Goal: Information Seeking & Learning: Learn about a topic

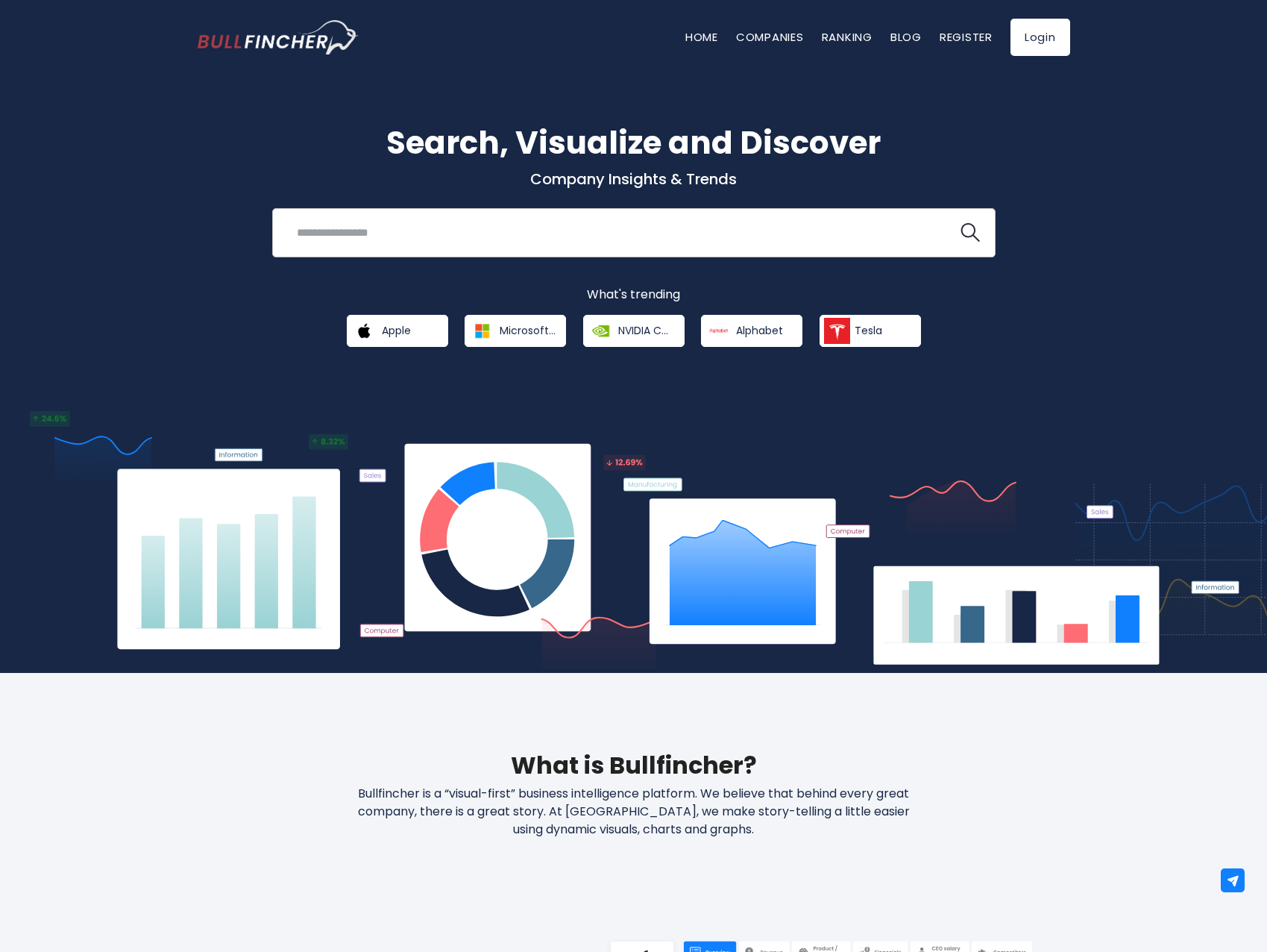
click at [541, 243] on input "search" at bounding box center [615, 232] width 655 height 28
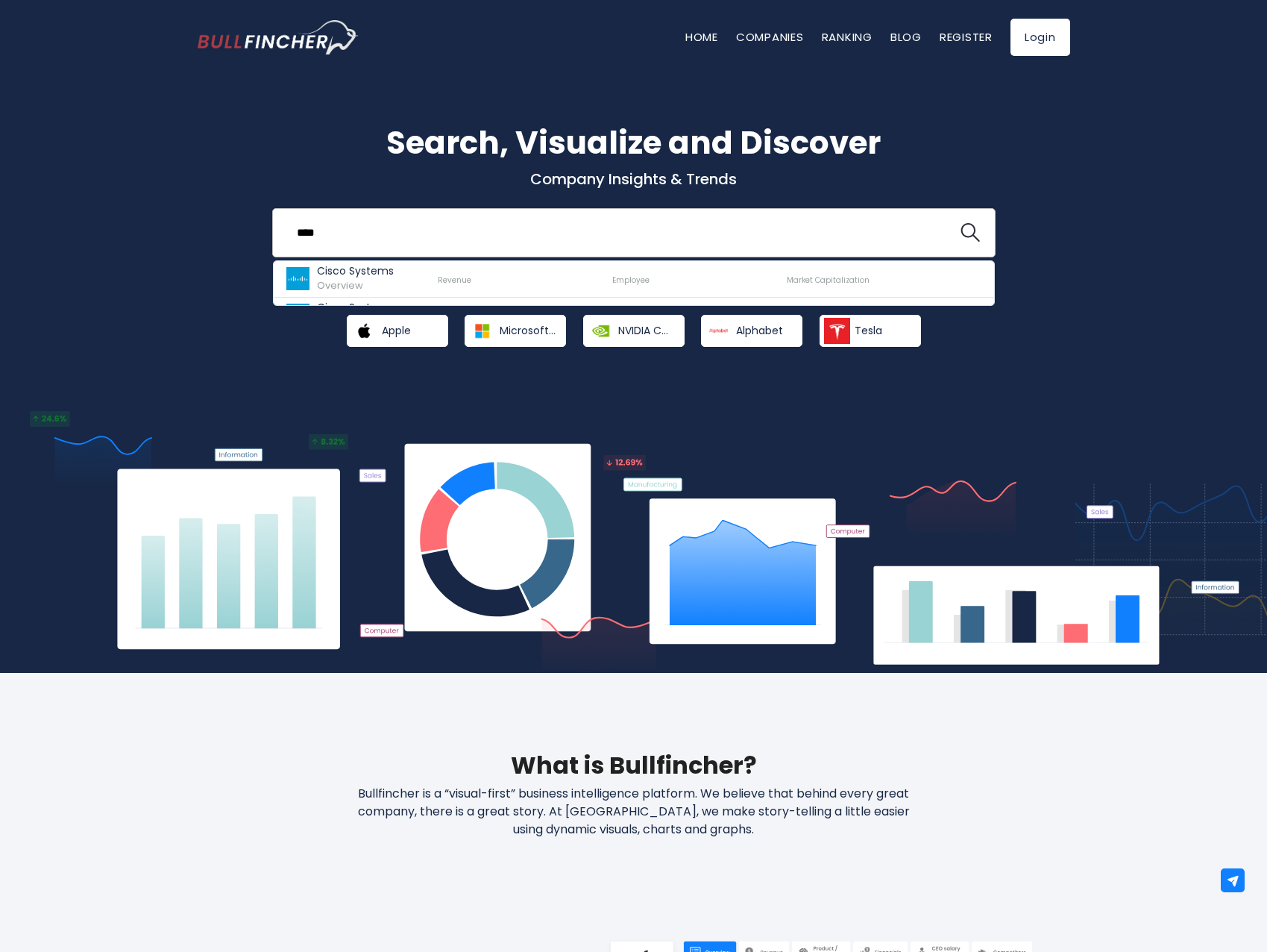
click at [367, 223] on input "****" at bounding box center [615, 232] width 655 height 28
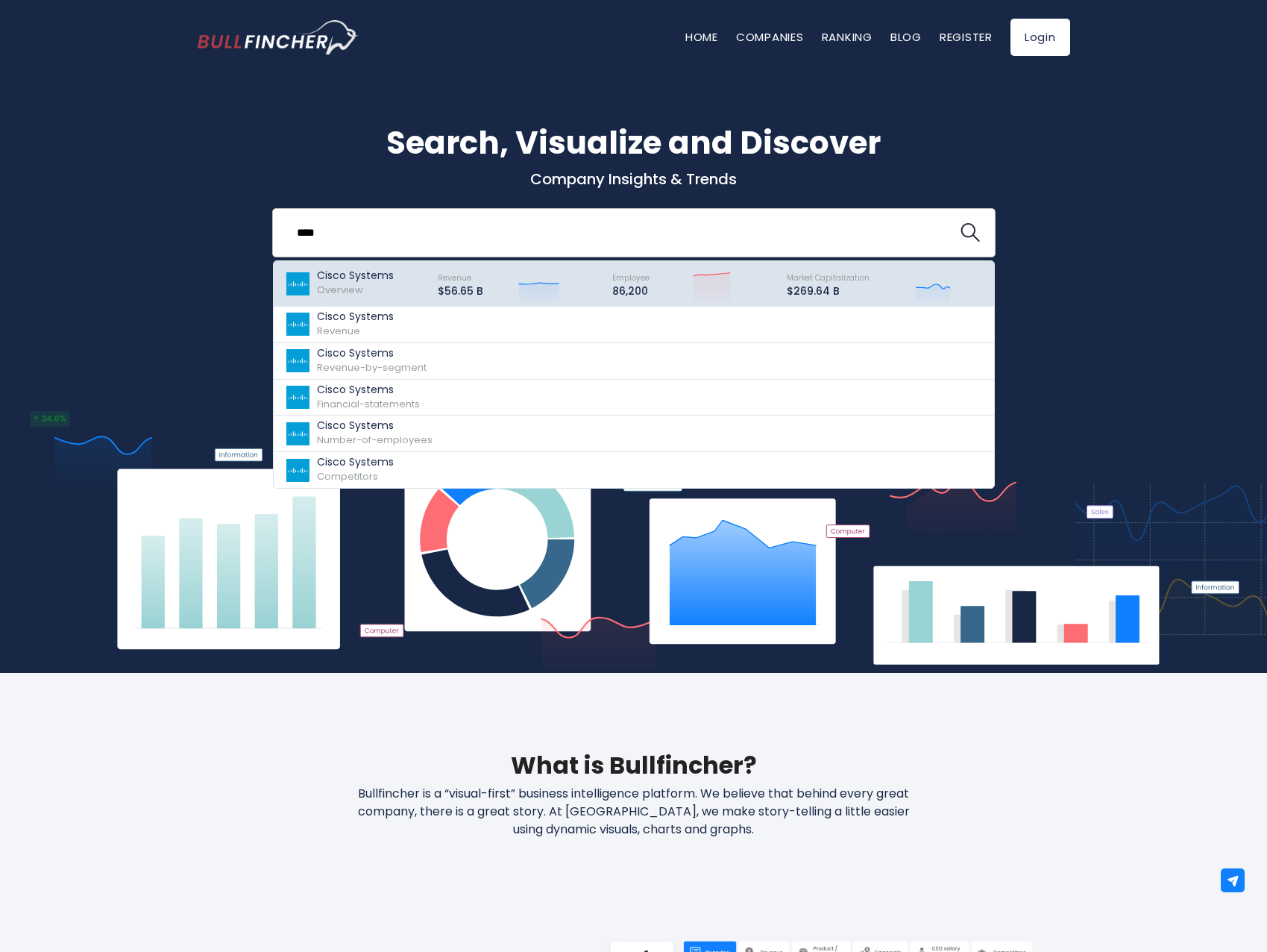
type input "****"
click at [372, 275] on p "Cisco Systems" at bounding box center [356, 275] width 76 height 13
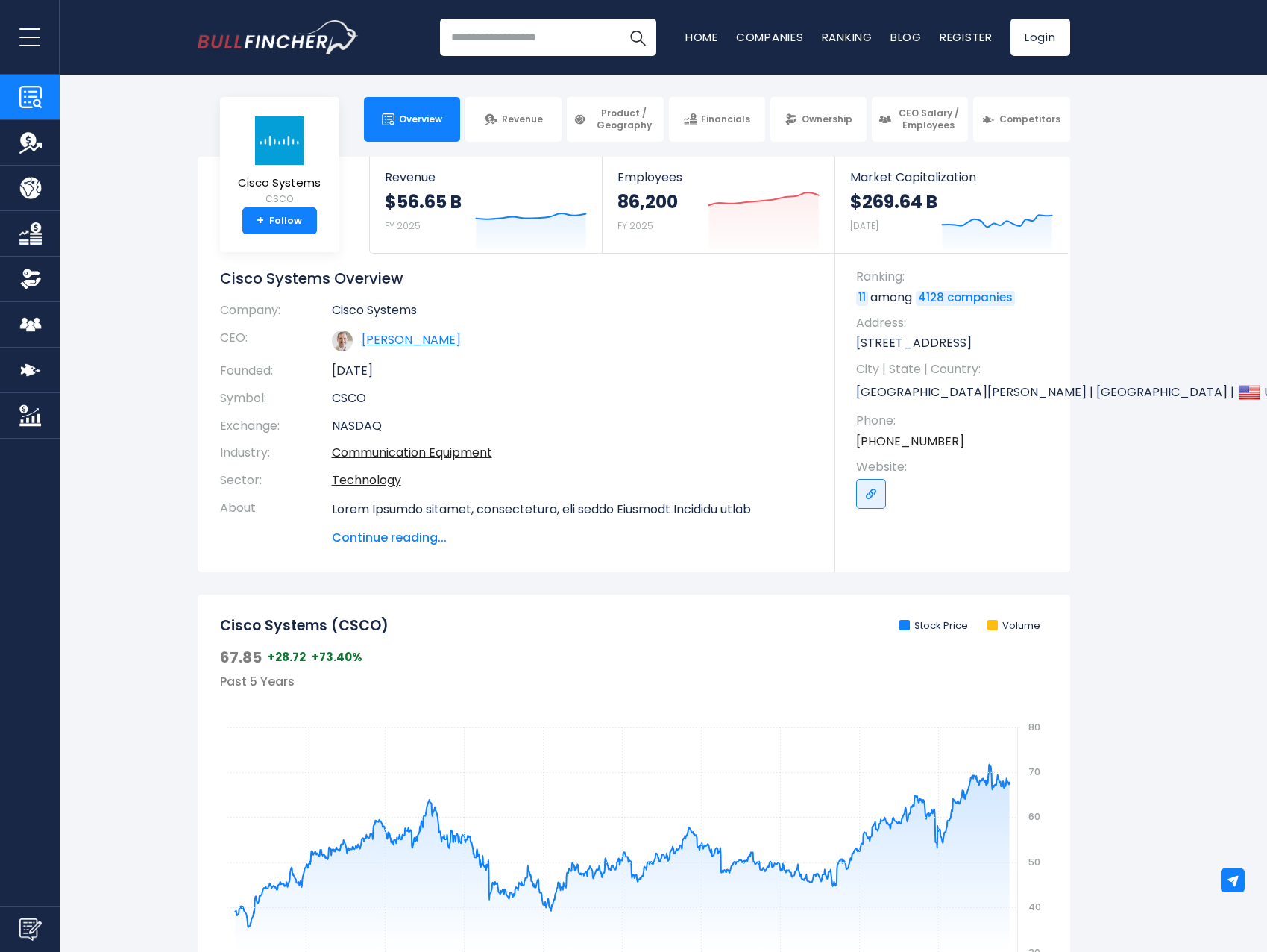
click at [410, 341] on link "Charles H. Robbins" at bounding box center [411, 340] width 99 height 17
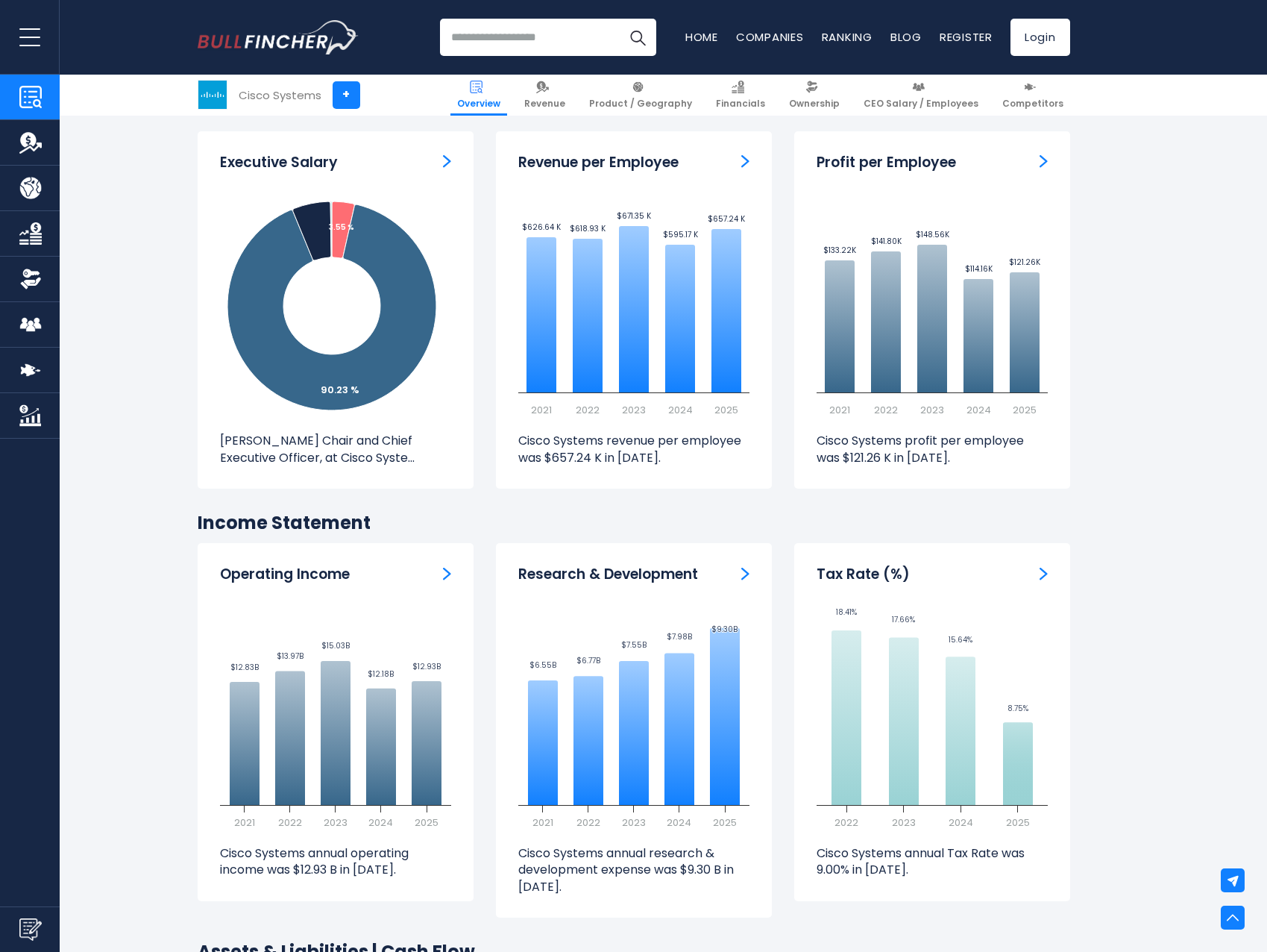
scroll to position [1807, 0]
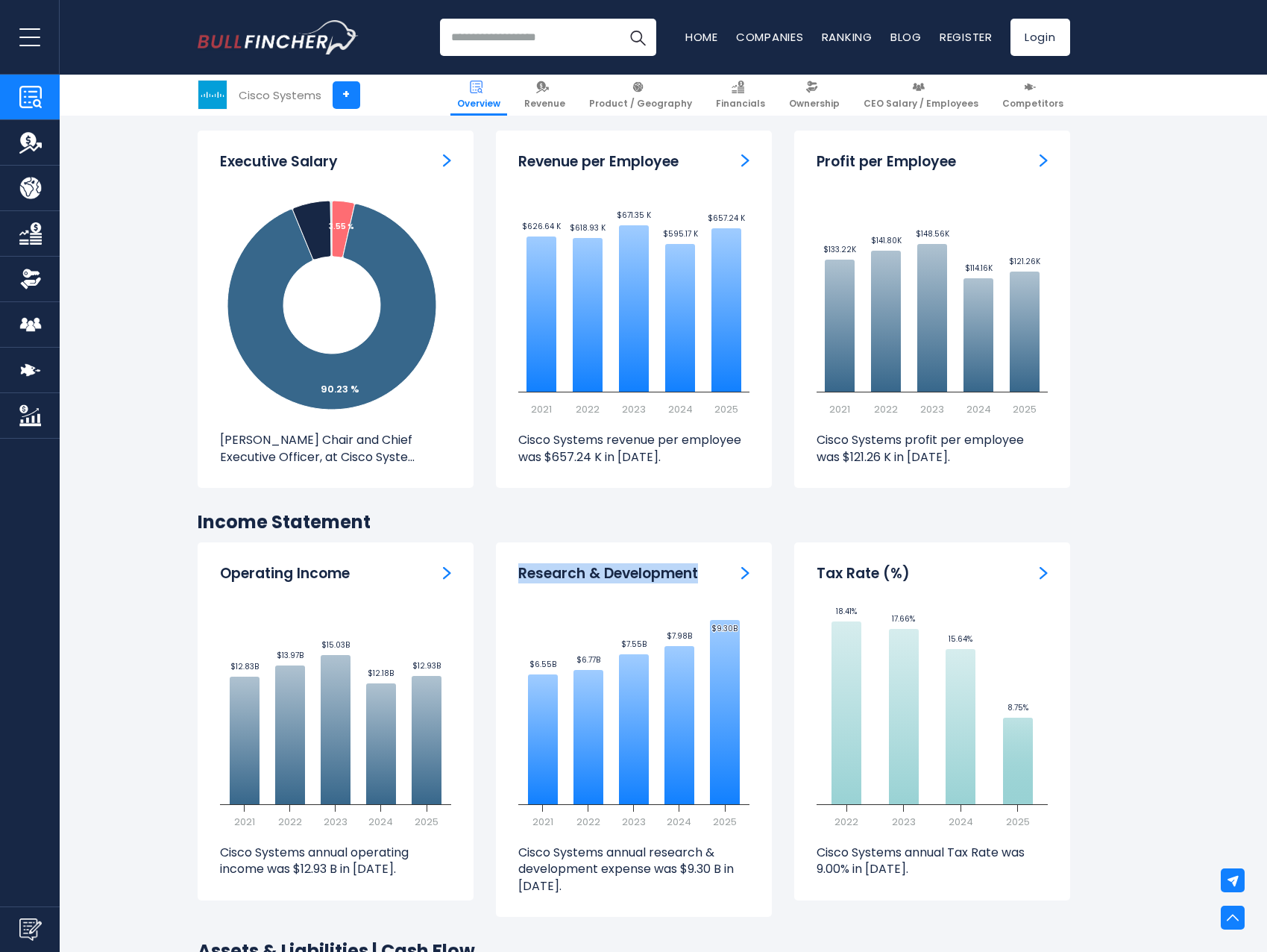
drag, startPoint x: 707, startPoint y: 546, endPoint x: 518, endPoint y: 545, distance: 189.0
click at [518, 564] on div "Research & Development" at bounding box center [634, 573] width 231 height 18
copy h3 "Research & Development"
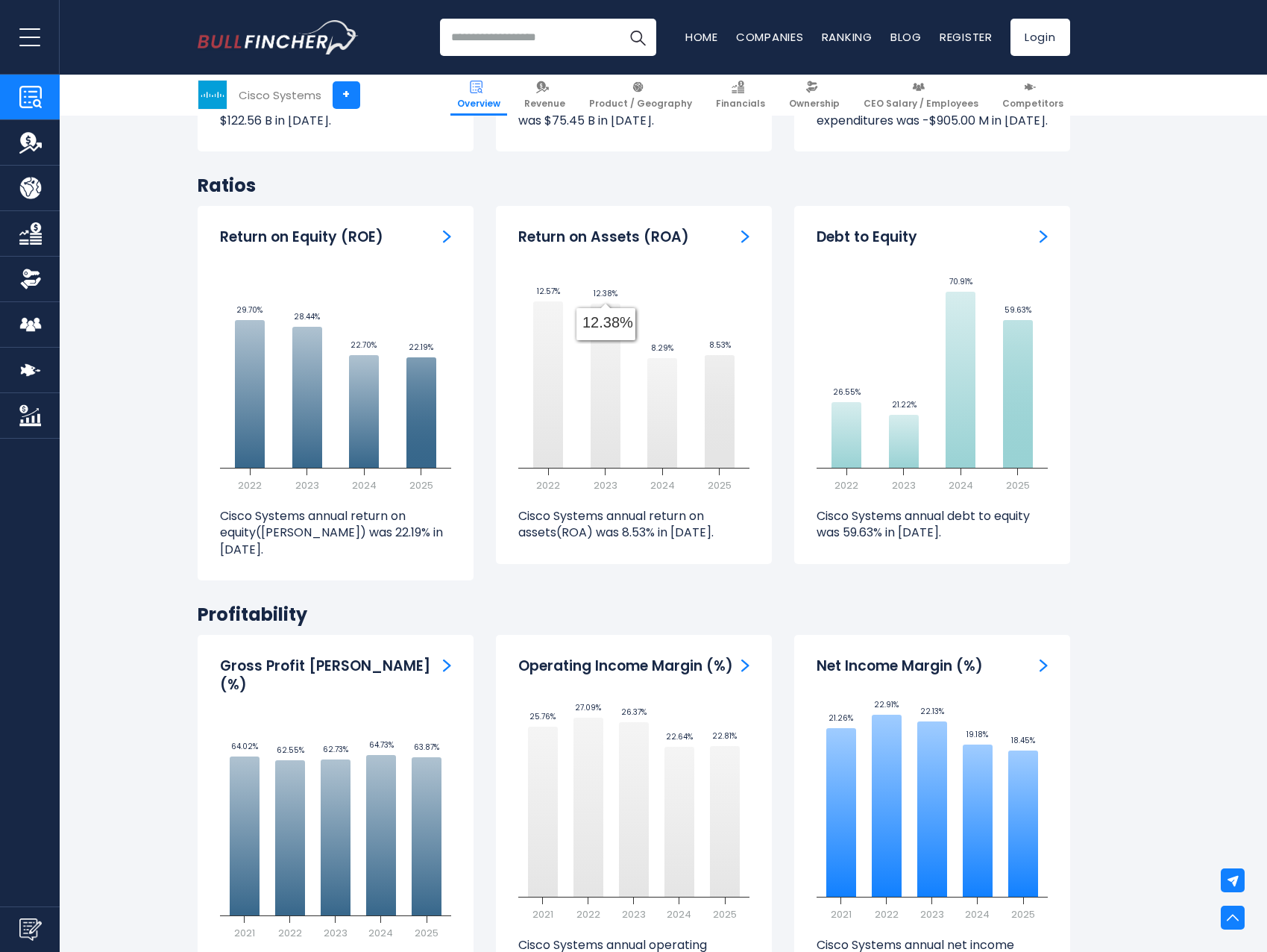
scroll to position [2985, 0]
drag, startPoint x: 330, startPoint y: 567, endPoint x: 173, endPoint y: 558, distance: 157.3
copy h2 "Profitability"
click at [707, 602] on h2 "Profitability" at bounding box center [633, 613] width 872 height 23
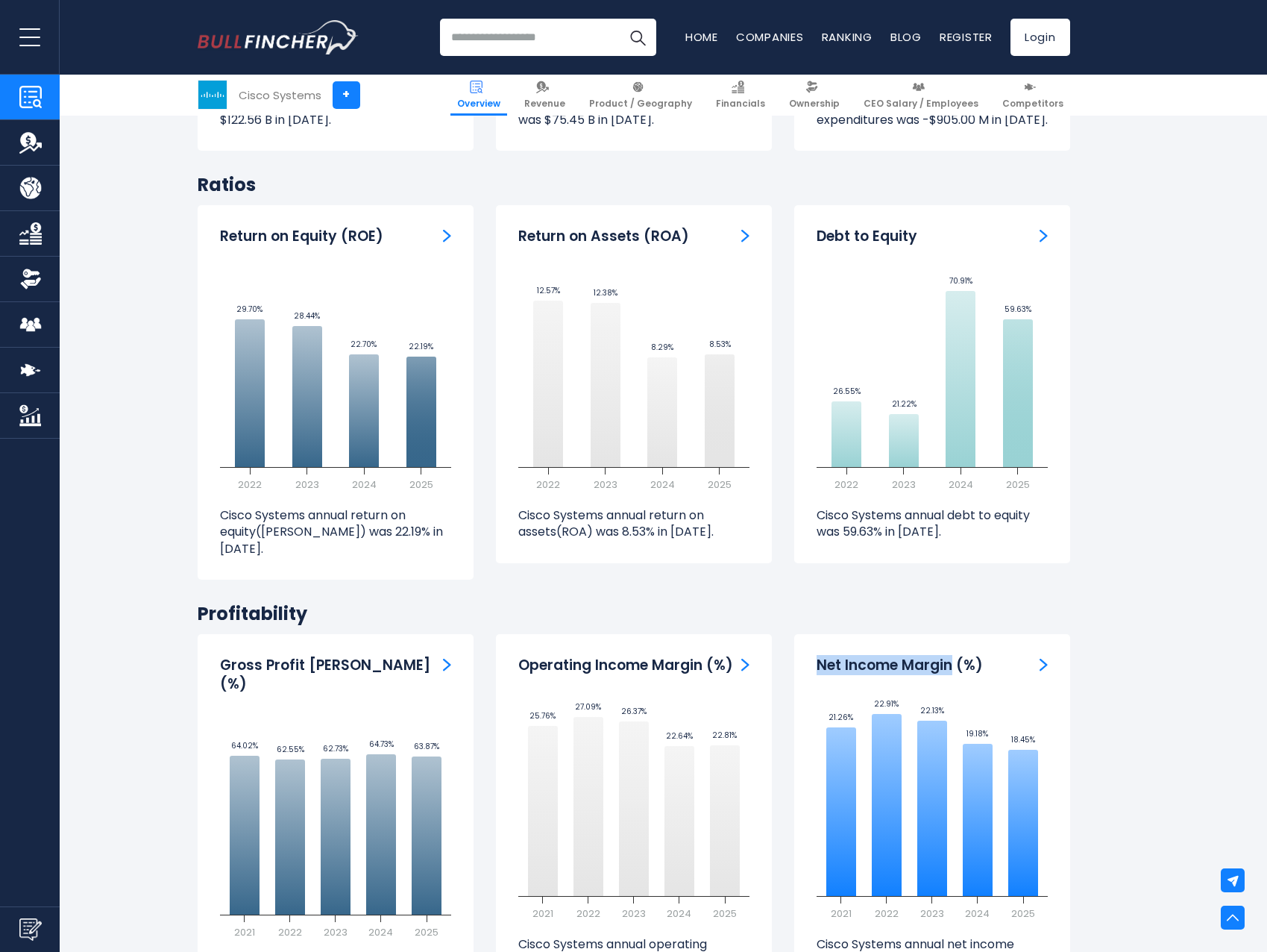
drag, startPoint x: 812, startPoint y: 614, endPoint x: 954, endPoint y: 619, distance: 142.1
click at [954, 634] on div "Net Income Margin (%) Created with Highcharts 12.1.2 21.26% ​ 21.26% 22.91% ​ 2…" at bounding box center [932, 812] width 276 height 357
copy h3 "Net Income Margin"
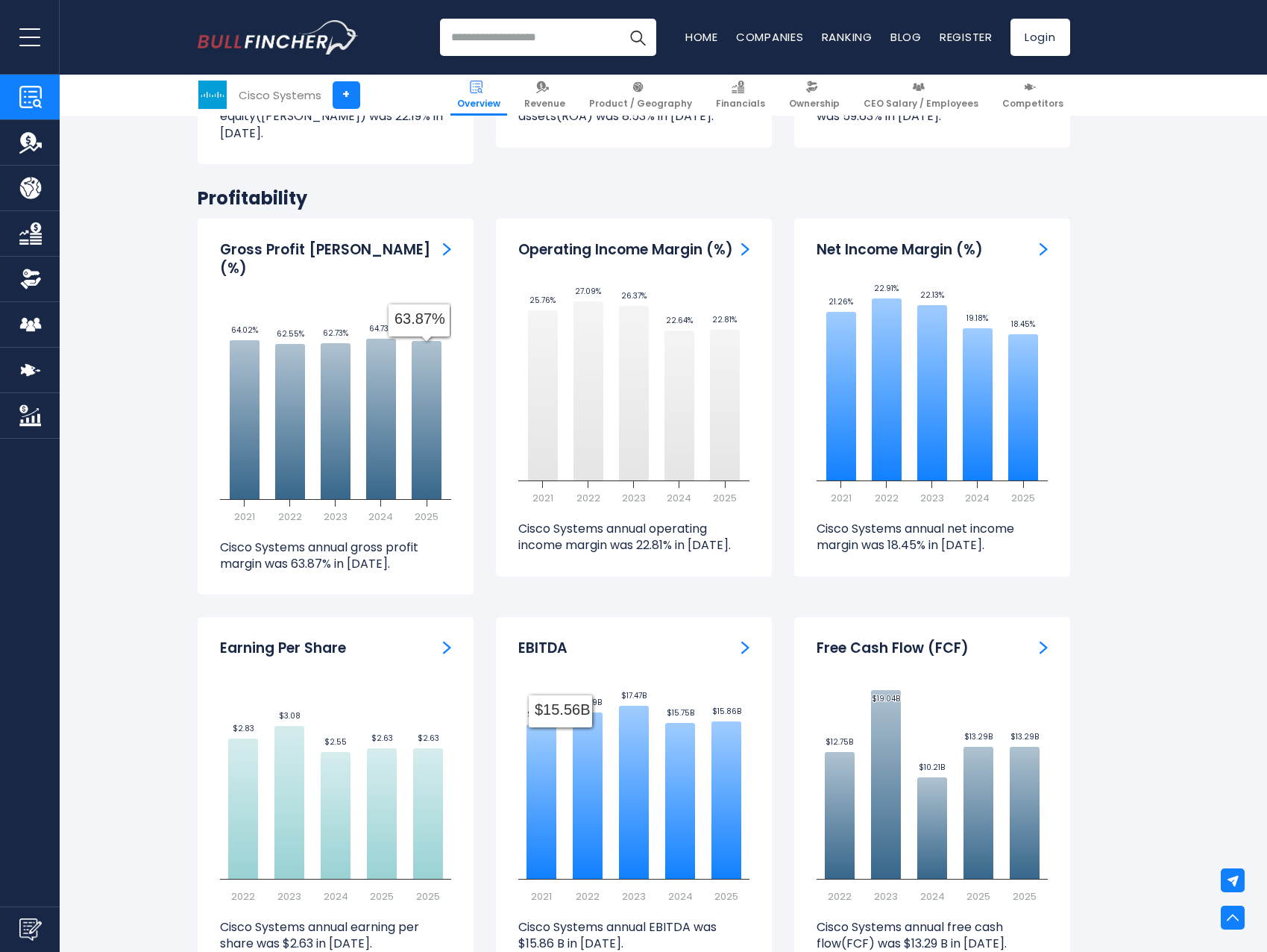
scroll to position [3395, 0]
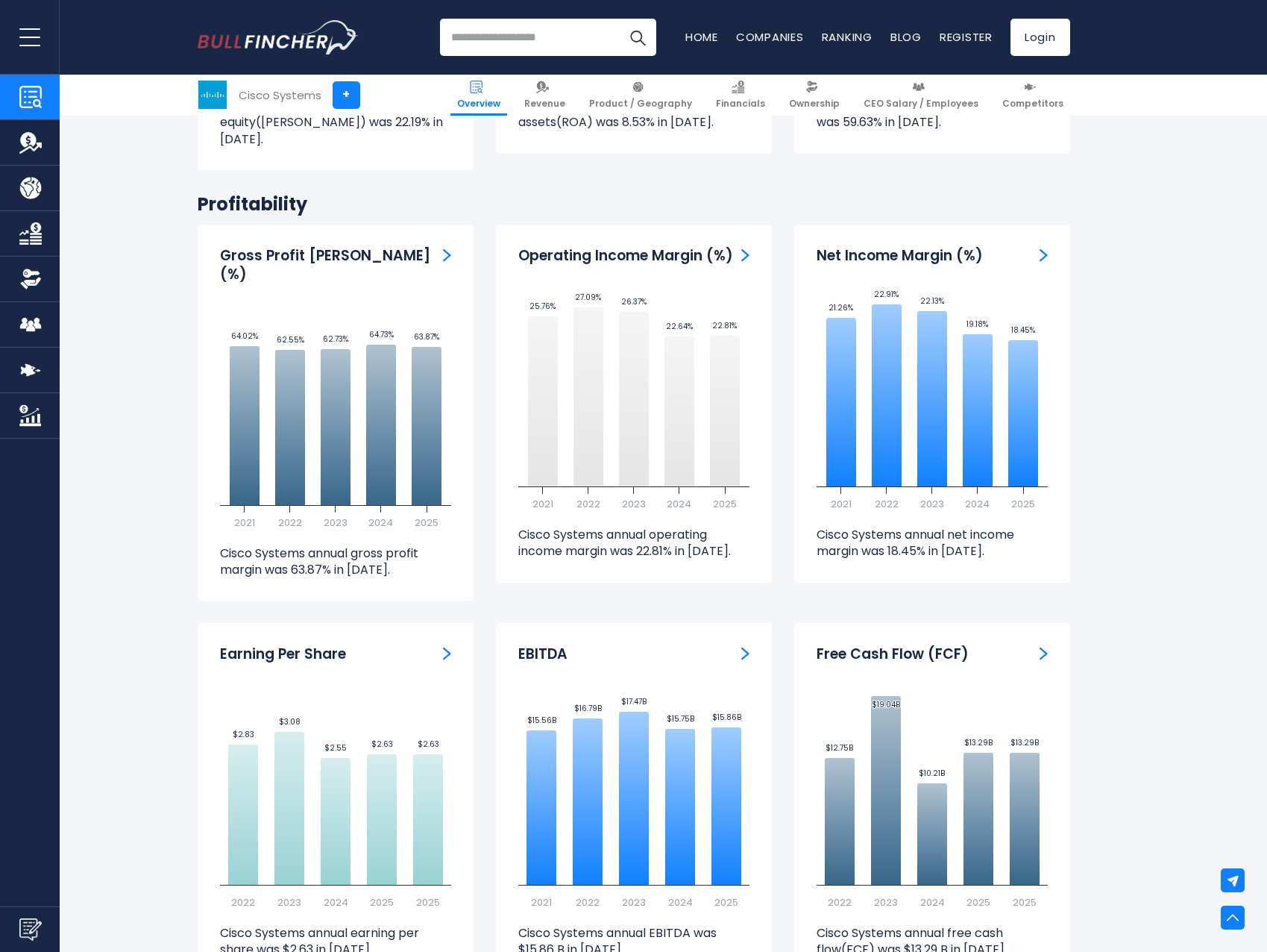
click at [502, 37] on input "search" at bounding box center [547, 37] width 216 height 37
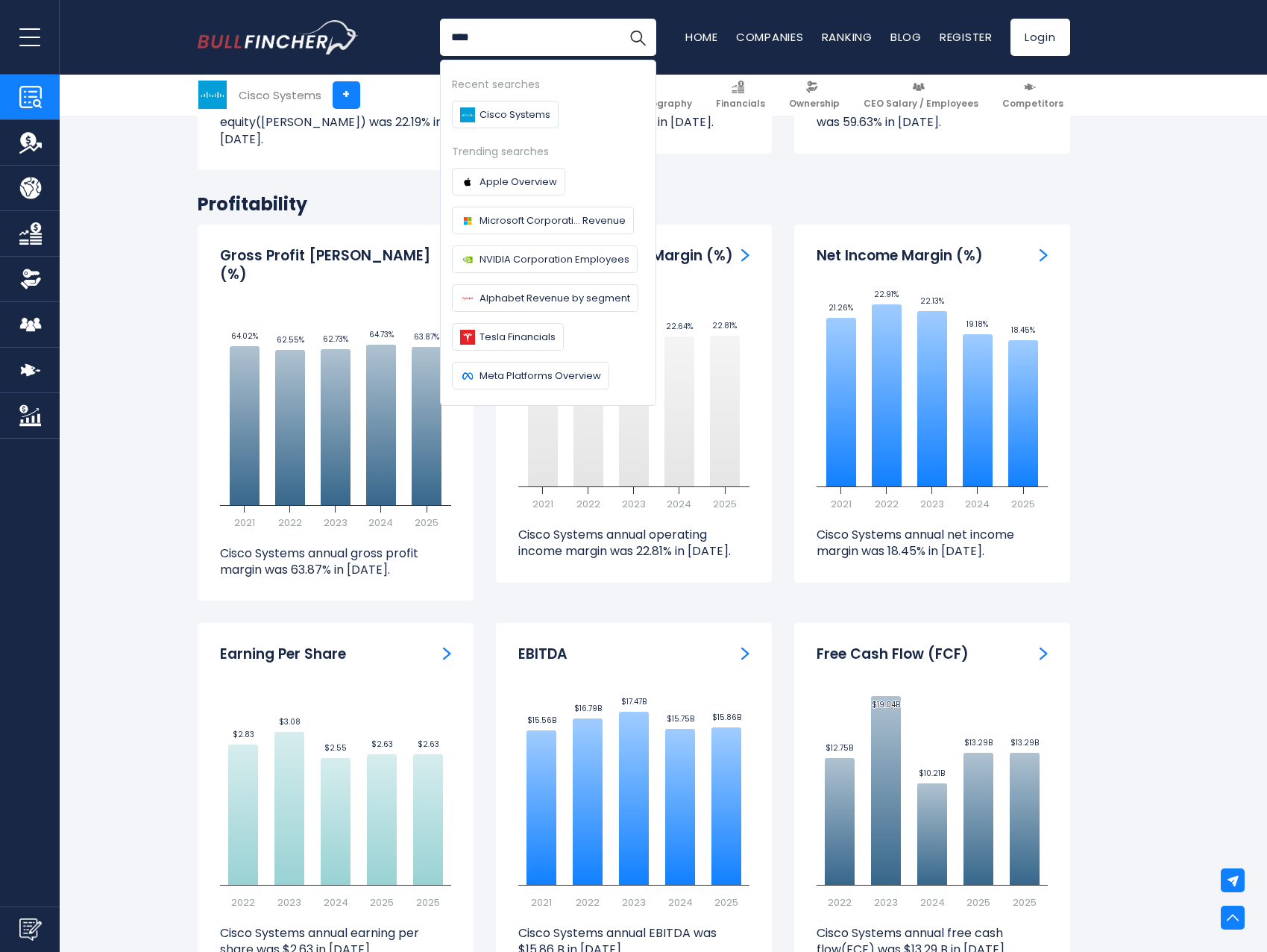
type input "****"
click at [619, 18] on button "Search" at bounding box center [638, 37] width 37 height 37
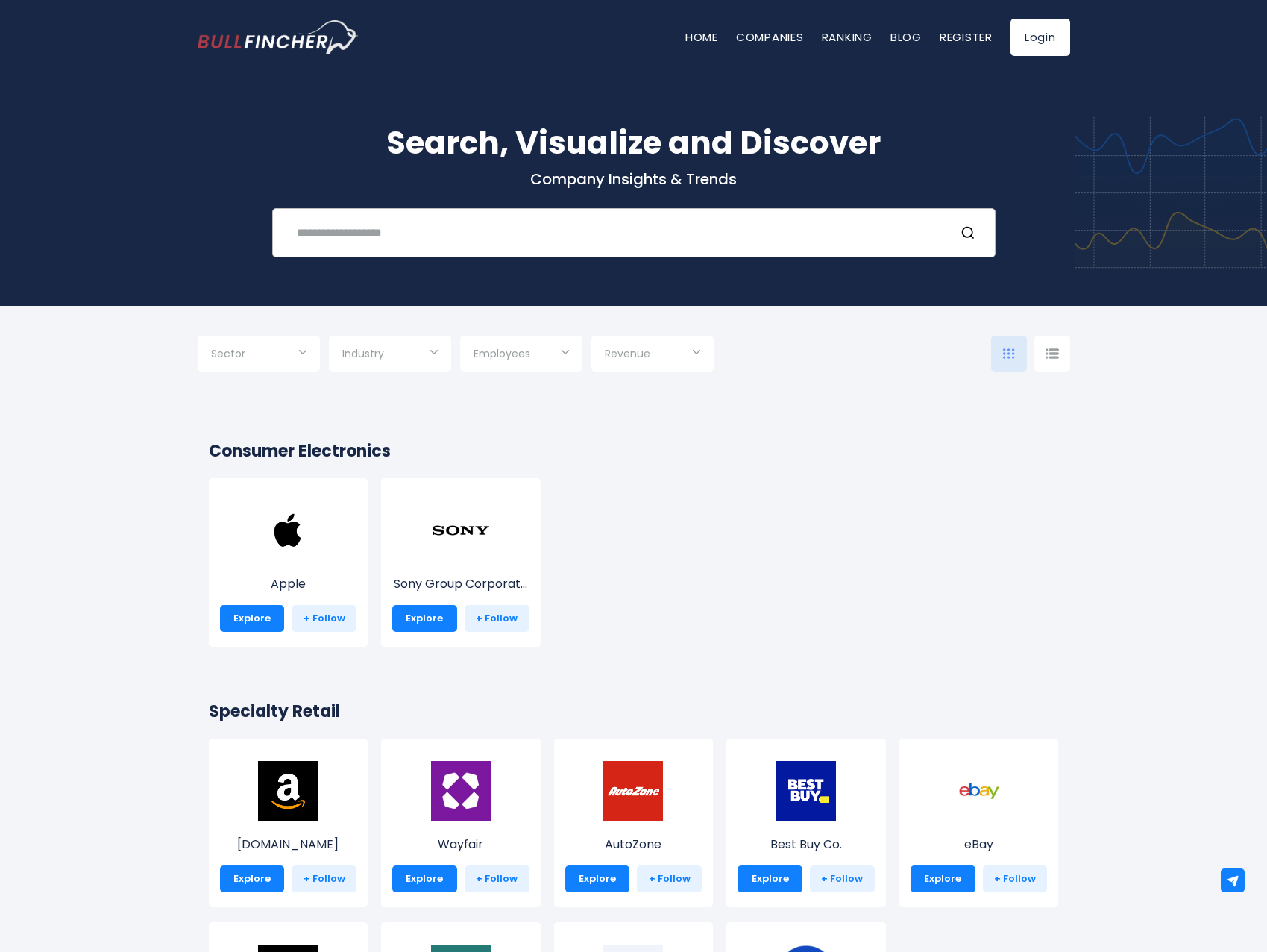
click at [398, 227] on input "text" at bounding box center [615, 232] width 655 height 28
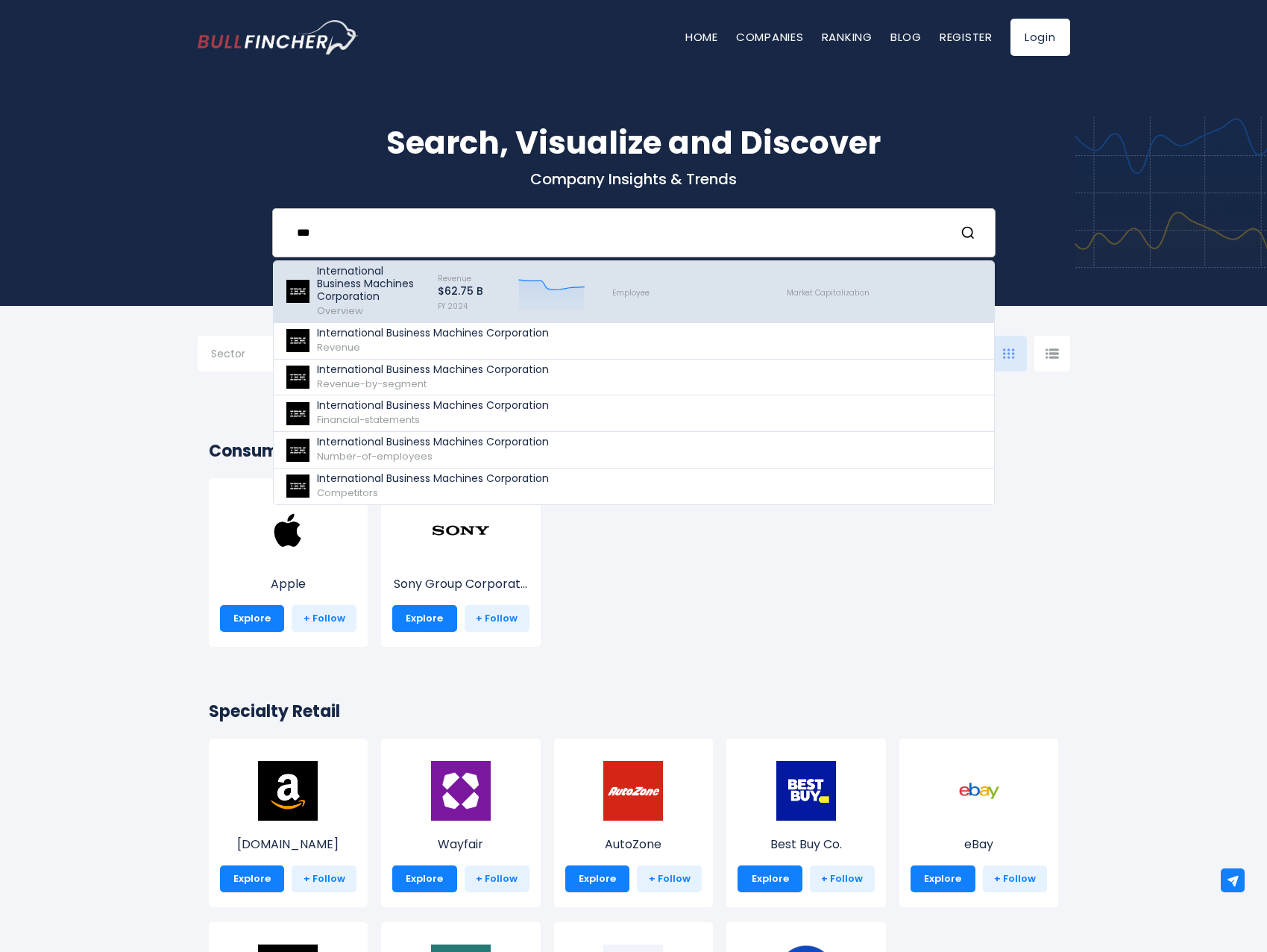
type input "***"
click at [337, 311] on span "Overview" at bounding box center [340, 310] width 46 height 15
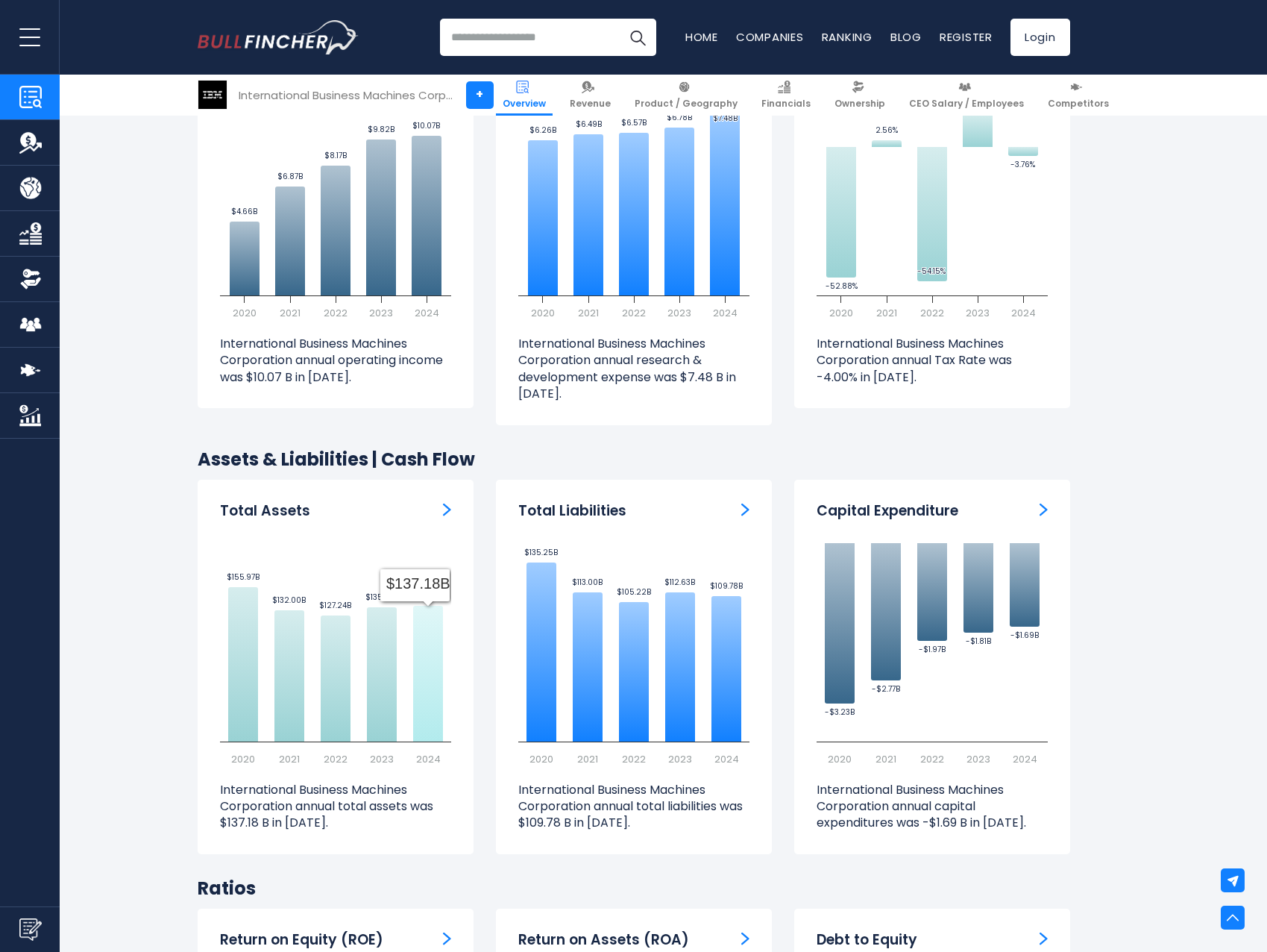
scroll to position [2318, 0]
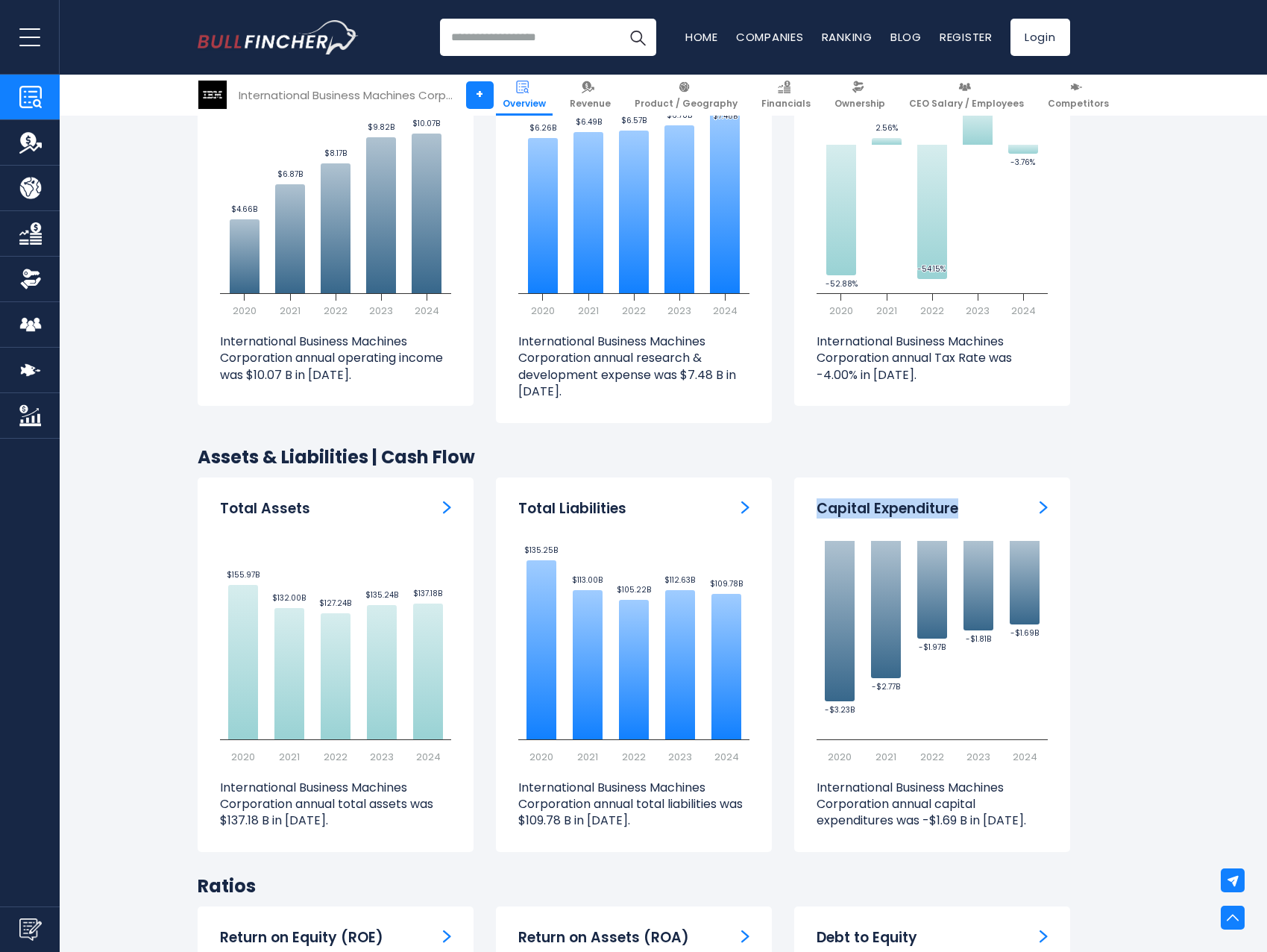
drag, startPoint x: 999, startPoint y: 504, endPoint x: 820, endPoint y: 512, distance: 179.2
click at [820, 512] on div "Capital Expenditure" at bounding box center [932, 509] width 231 height 18
copy div "Capital Expenditure"
click at [120, 538] on section "International Business Machines Corporation (IBM) Stock Price Volume 281.44 +16…" at bounding box center [633, 434] width 1267 height 4316
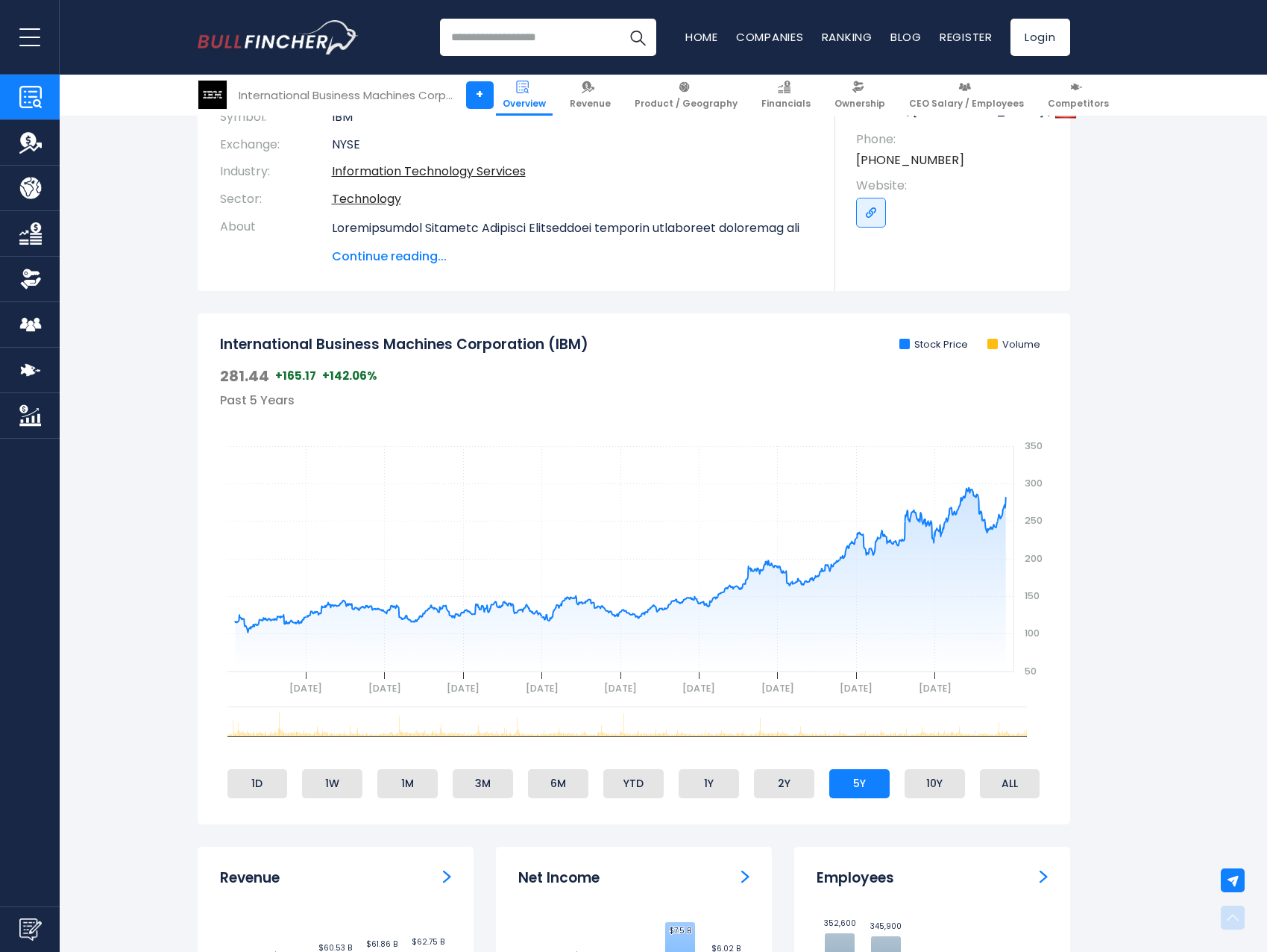
scroll to position [287, 0]
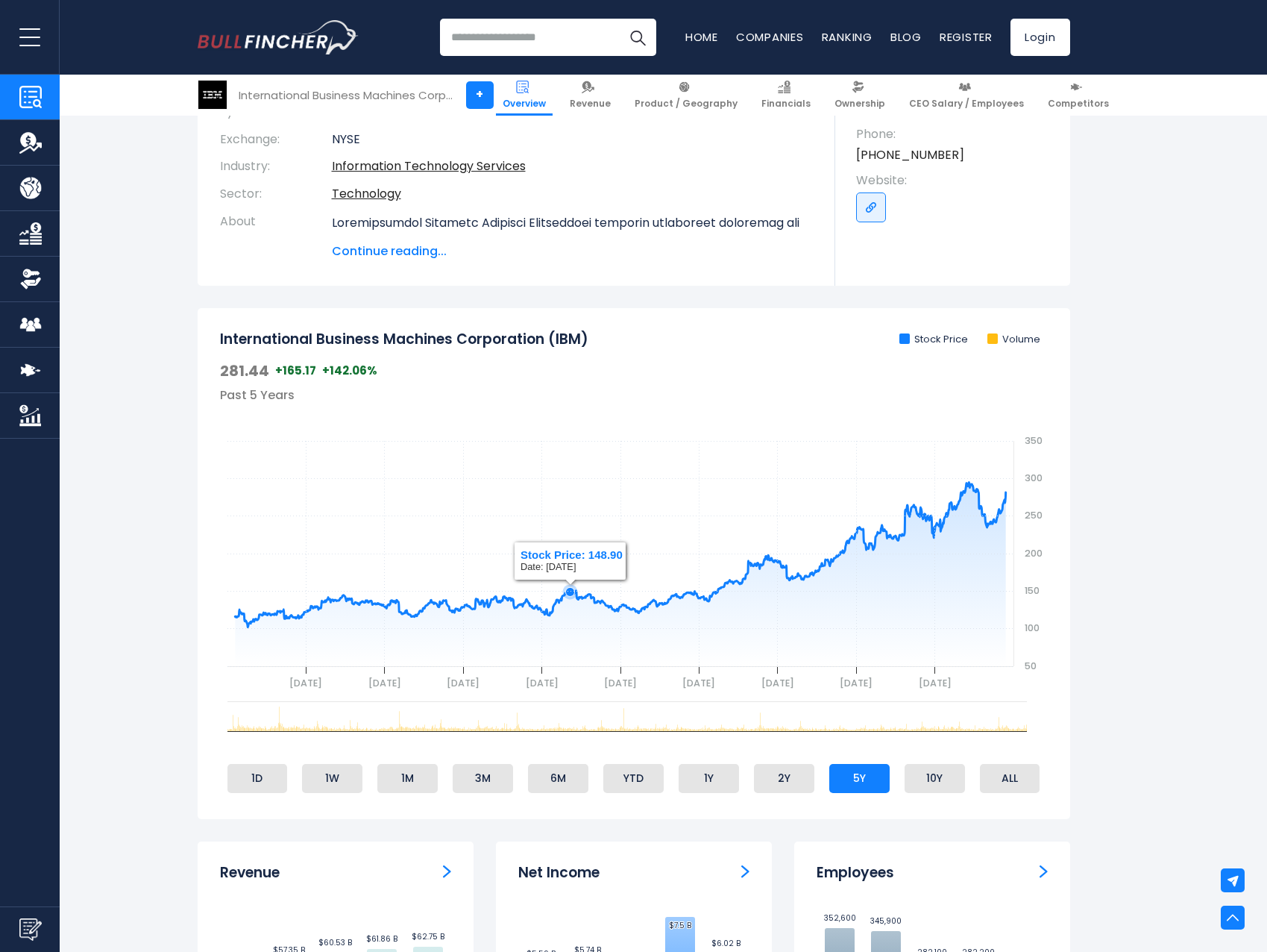
drag, startPoint x: 570, startPoint y: 490, endPoint x: 534, endPoint y: 515, distance: 43.8
click at [534, 515] on rect "gh" at bounding box center [634, 552] width 828 height 298
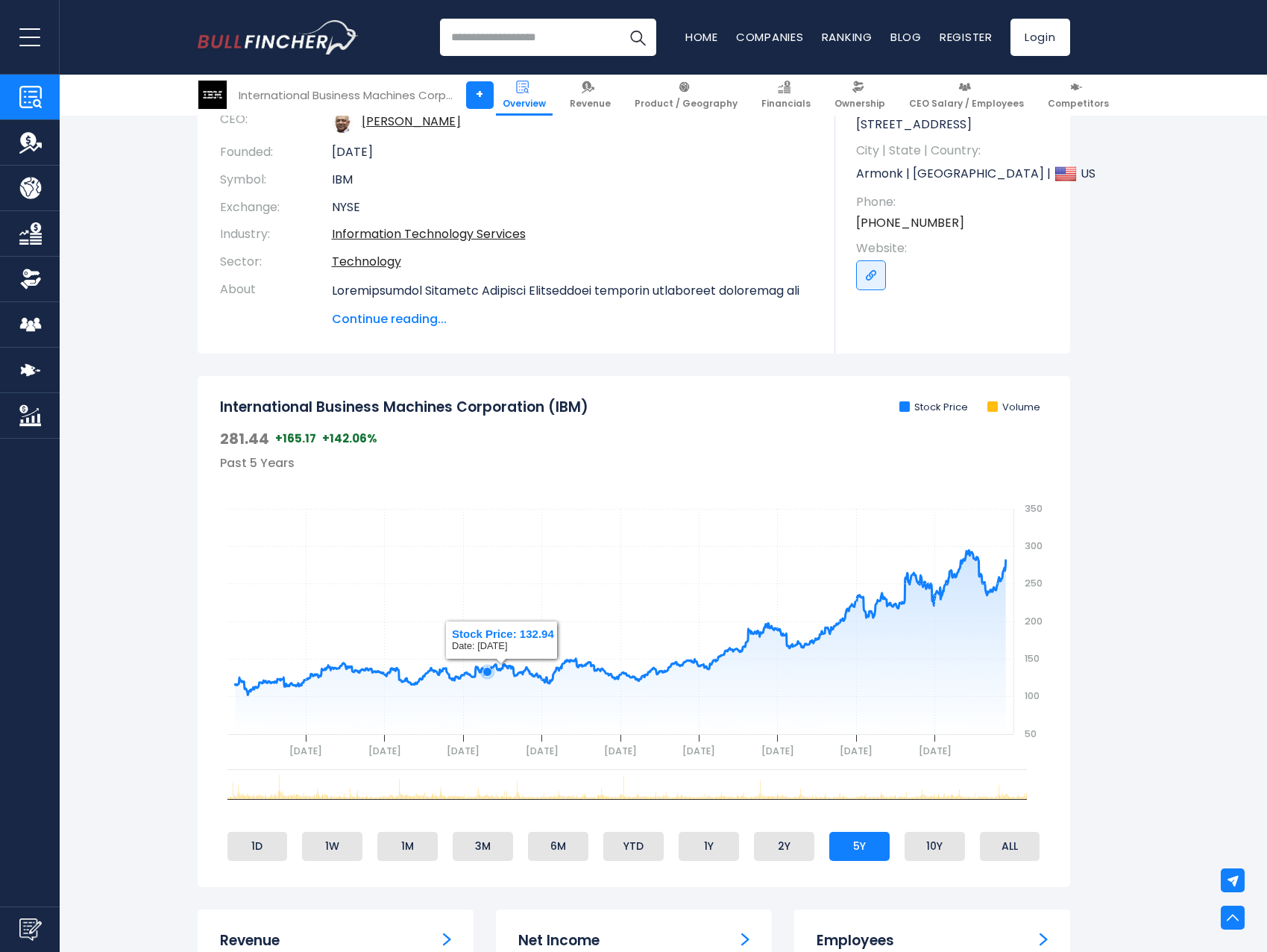
scroll to position [0, 0]
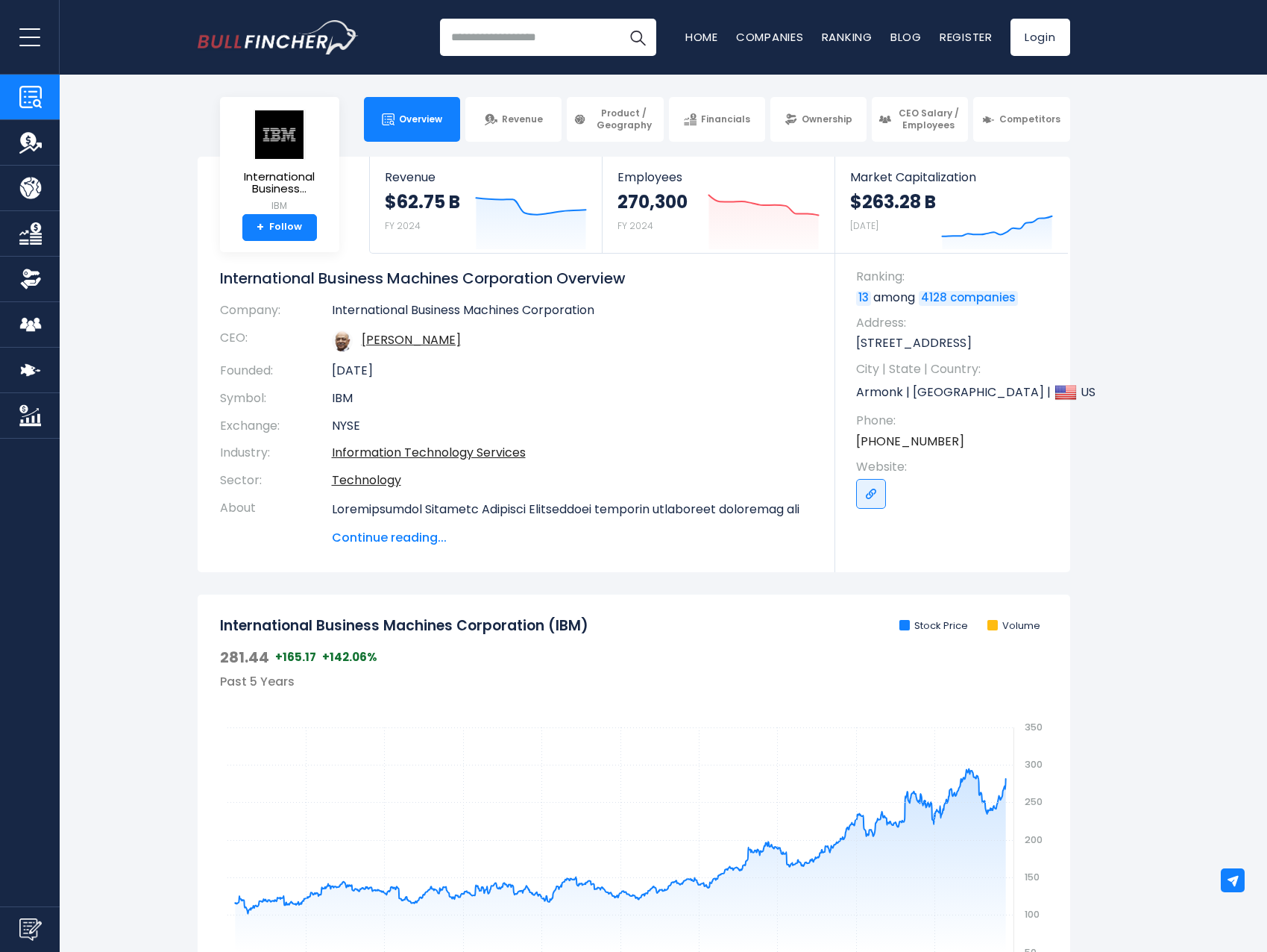
click at [502, 41] on input "search" at bounding box center [547, 37] width 216 height 37
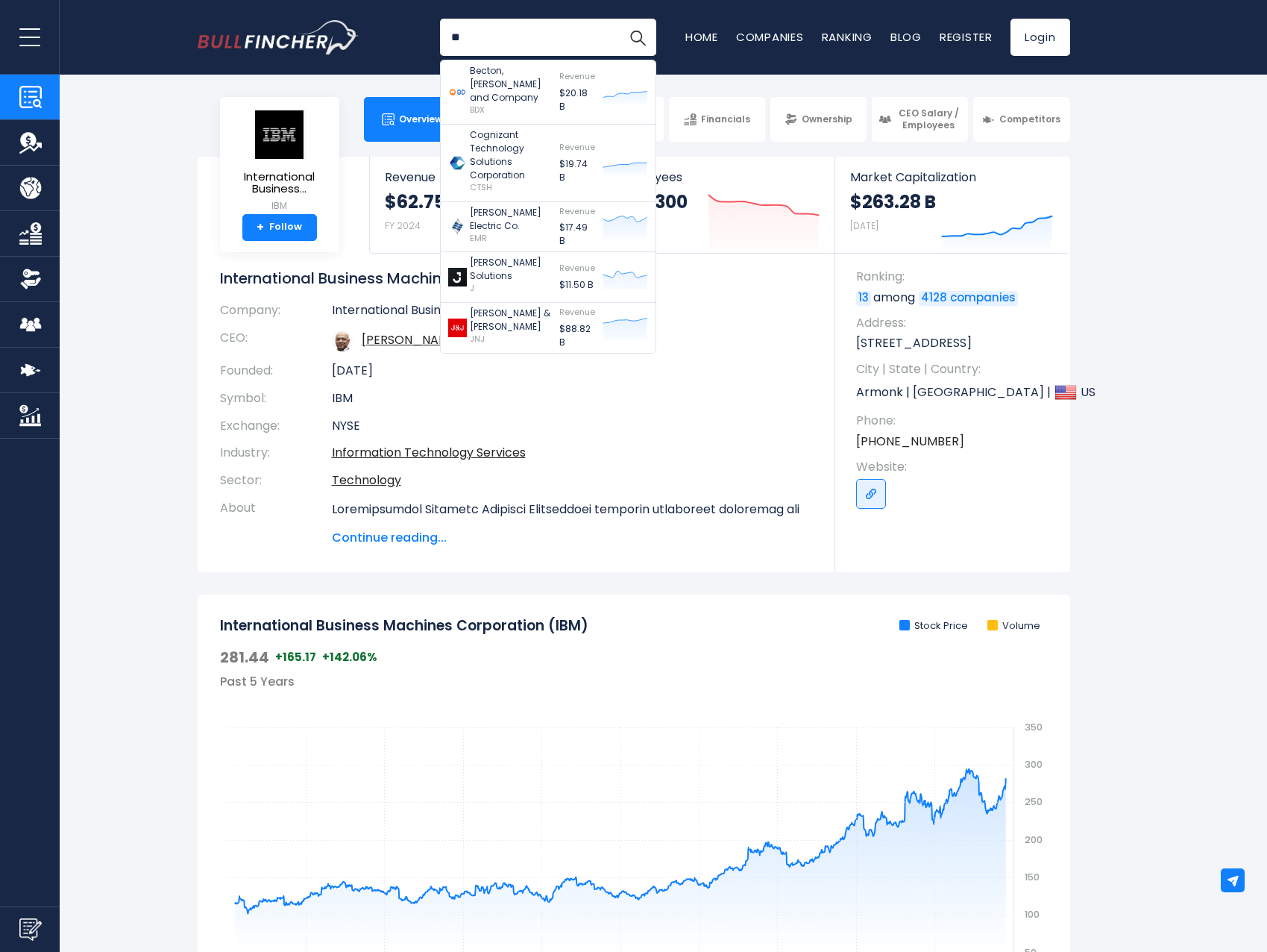
type input "**"
